Goal: Check status: Check status

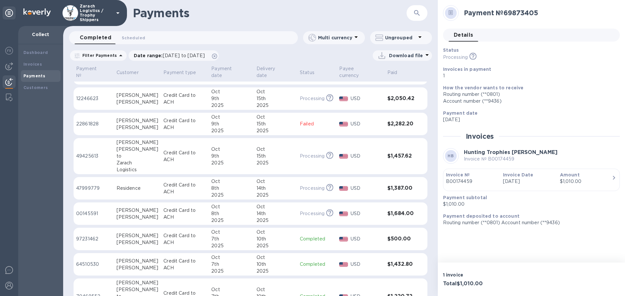
scroll to position [130, 0]
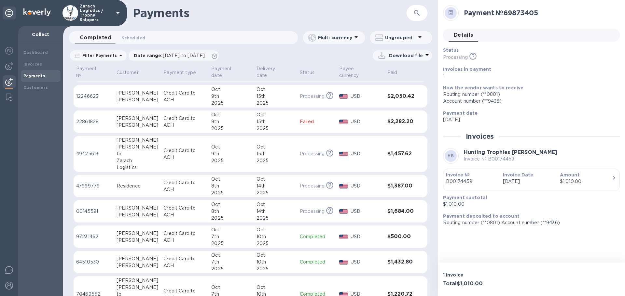
click at [88, 151] on p "49425613" at bounding box center [93, 154] width 35 height 7
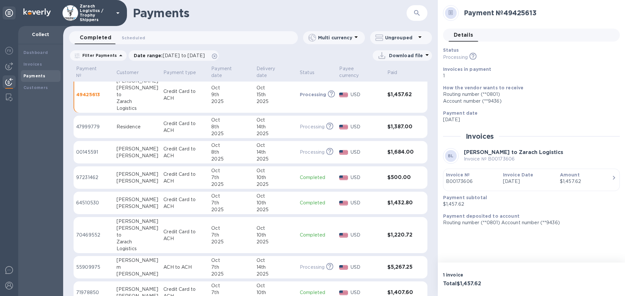
scroll to position [195, 0]
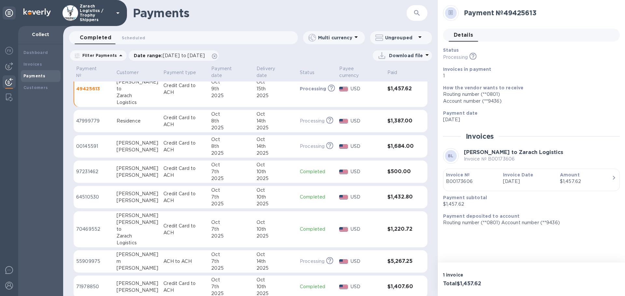
click at [95, 226] on p "70469552" at bounding box center [93, 229] width 35 height 7
click at [96, 194] on p "64510530" at bounding box center [93, 197] width 35 height 7
click at [92, 284] on p "71978850" at bounding box center [93, 287] width 35 height 7
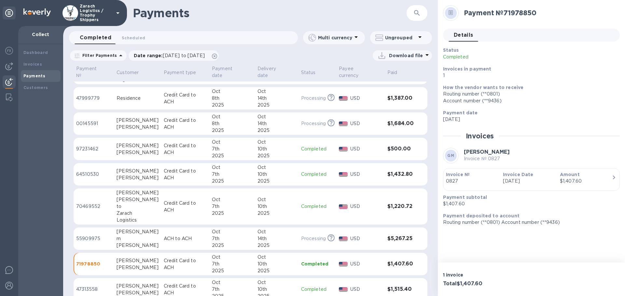
scroll to position [228, 0]
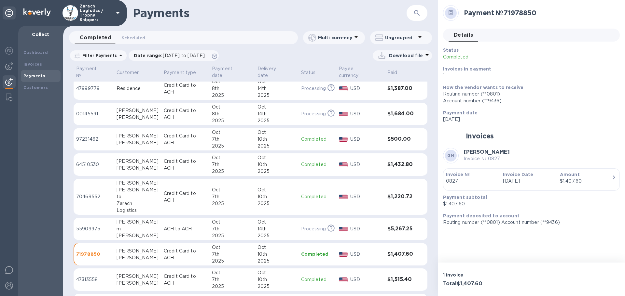
click at [84, 136] on p "97231462" at bounding box center [93, 139] width 35 height 7
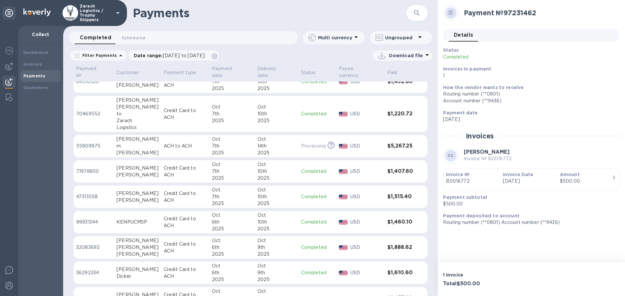
scroll to position [324, 0]
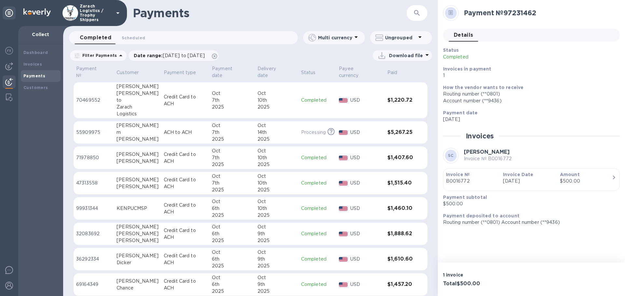
click at [92, 172] on td "47313558" at bounding box center [94, 183] width 40 height 23
click at [80, 205] on p "99931344" at bounding box center [93, 208] width 35 height 7
